Goal: Transaction & Acquisition: Download file/media

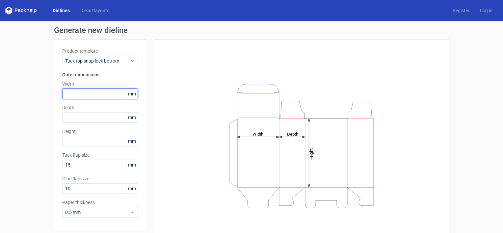
click at [87, 91] on input "text" at bounding box center [100, 94] width 76 height 11
type input "4"
type input "425"
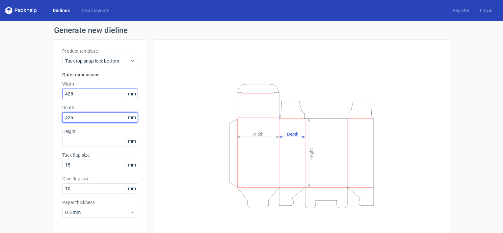
type input "425"
click at [87, 91] on input "425" at bounding box center [100, 94] width 76 height 11
type input "42"
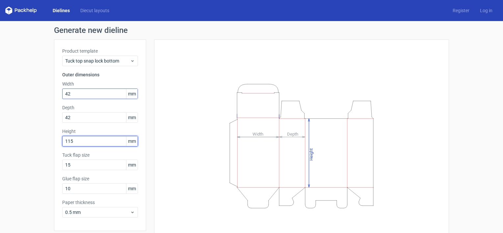
type input "115"
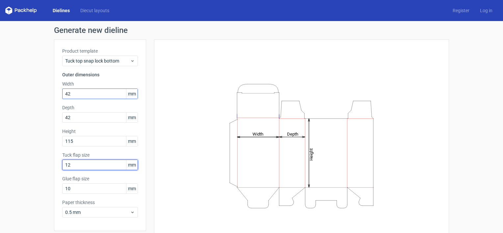
type input "12"
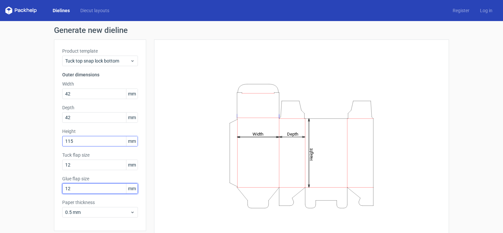
type input "12"
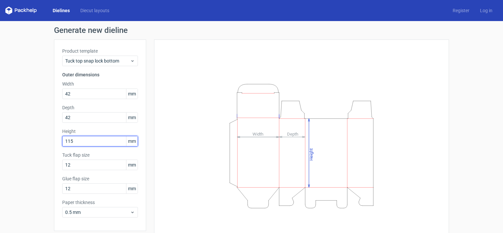
click at [90, 138] on input "115" at bounding box center [100, 141] width 76 height 11
click at [175, 140] on div "Height Depth Width" at bounding box center [301, 146] width 278 height 196
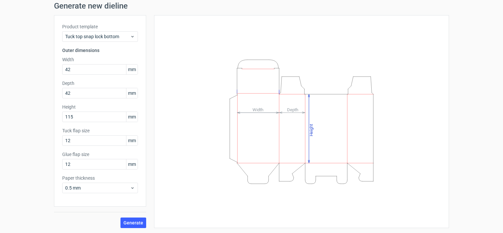
scroll to position [24, 0]
click at [130, 223] on span "Generate" at bounding box center [133, 223] width 20 height 5
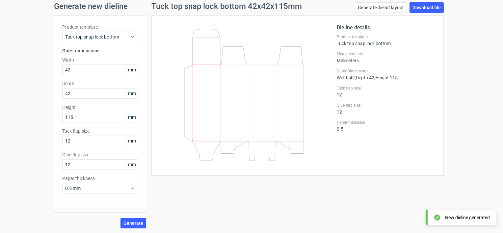
click at [246, 138] on icon at bounding box center [244, 95] width 159 height 132
click at [421, 11] on link "Download file" at bounding box center [426, 7] width 34 height 11
click at [186, 101] on icon at bounding box center [244, 95] width 159 height 132
click at [79, 70] on input "42" at bounding box center [100, 69] width 76 height 11
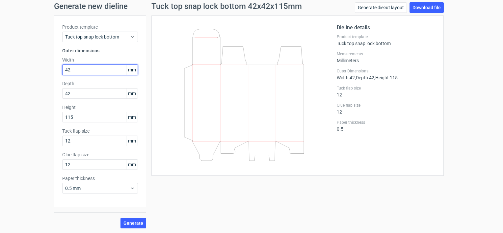
drag, startPoint x: 79, startPoint y: 70, endPoint x: 56, endPoint y: 73, distance: 22.9
click at [56, 73] on div "Product template Tuck top snap lock bottom Outer dimensions Width 42 mm Depth 4…" at bounding box center [100, 110] width 92 height 191
type input "55"
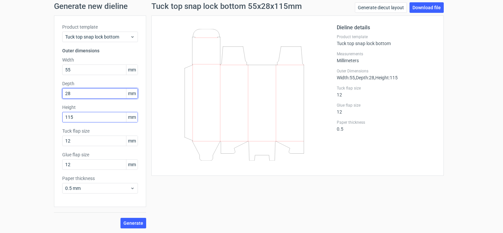
type input "28"
click at [76, 119] on input "115" at bounding box center [100, 117] width 76 height 11
drag, startPoint x: 81, startPoint y: 115, endPoint x: 30, endPoint y: 123, distance: 51.6
click at [30, 123] on div "Generate new dieline Product template Tuck top snap lock bottom Outer dimension…" at bounding box center [251, 115] width 503 height 237
type input "120"
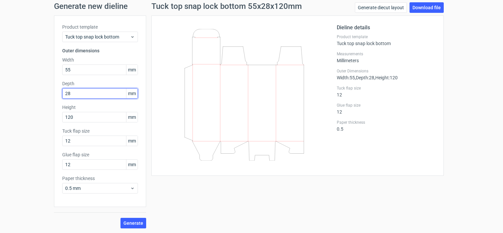
click at [86, 91] on input "28" at bounding box center [100, 93] width 76 height 11
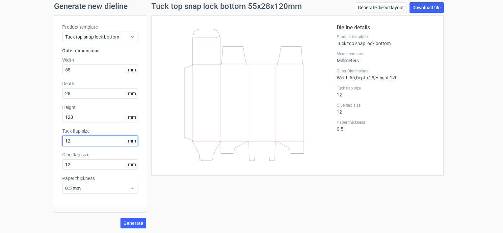
click at [87, 143] on input "12" at bounding box center [100, 141] width 76 height 11
click at [127, 221] on span "Generate" at bounding box center [133, 222] width 20 height 5
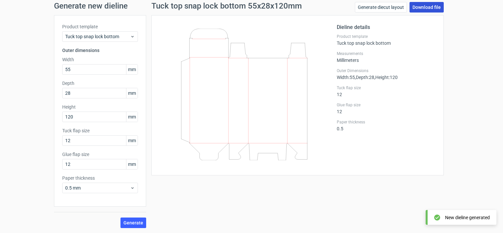
click at [414, 4] on link "Download file" at bounding box center [426, 7] width 34 height 11
